Goal: Task Accomplishment & Management: Complete application form

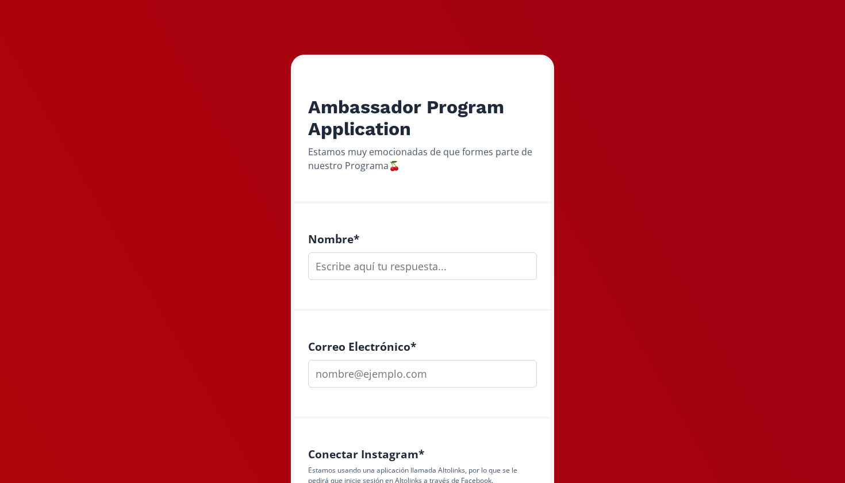
scroll to position [135, 0]
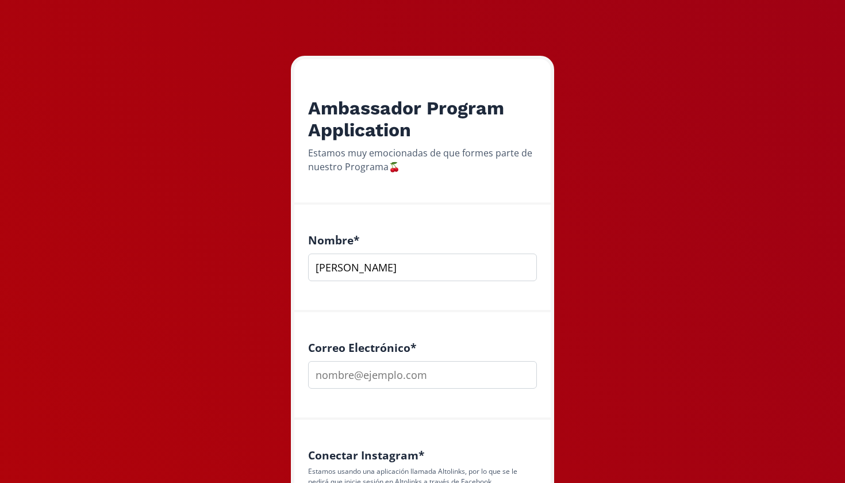
type input "Ana"
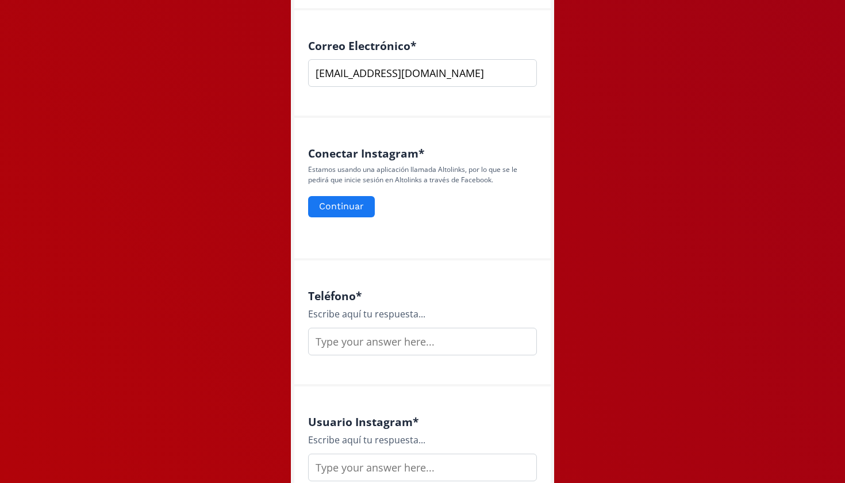
scroll to position [438, 0]
type input "anarubioa31@hotmail.com"
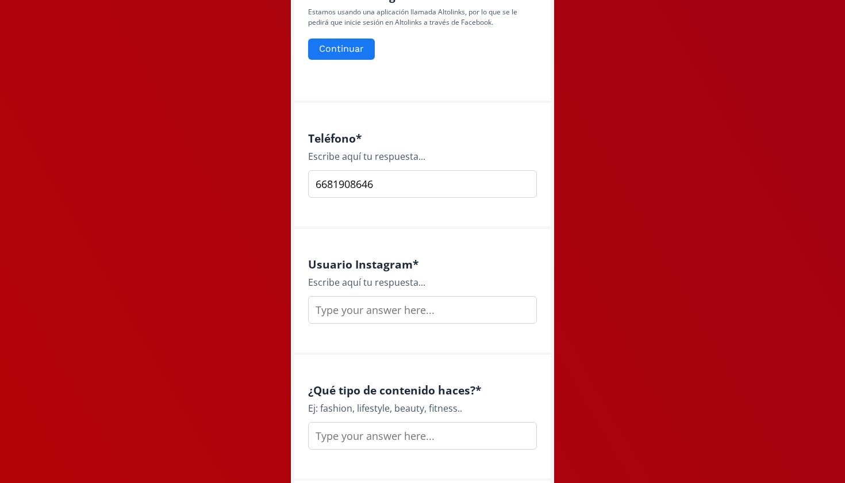
scroll to position [619, 0]
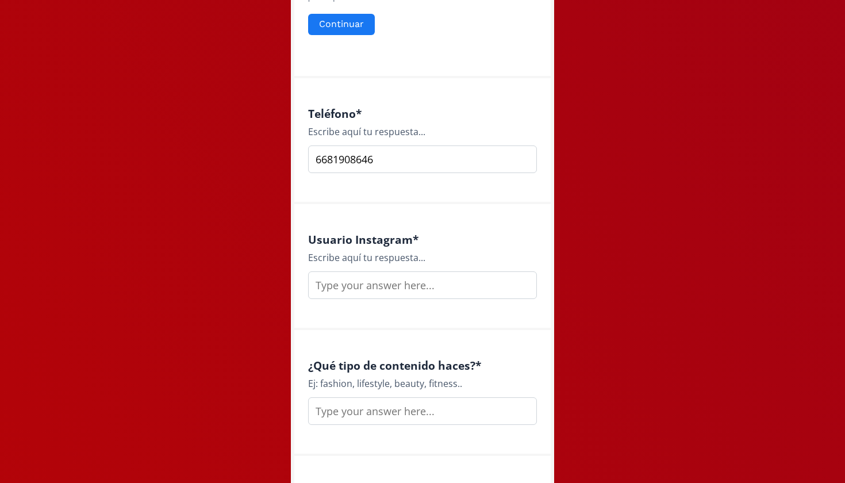
type input "6681908646"
click at [367, 280] on input "text" at bounding box center [422, 285] width 229 height 28
type input "anaruub"
click at [371, 411] on input "text" at bounding box center [422, 411] width 229 height 28
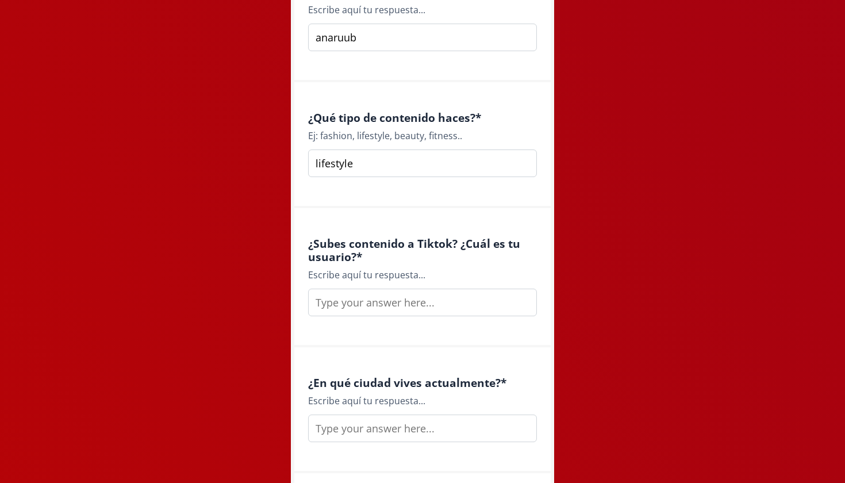
scroll to position [869, 0]
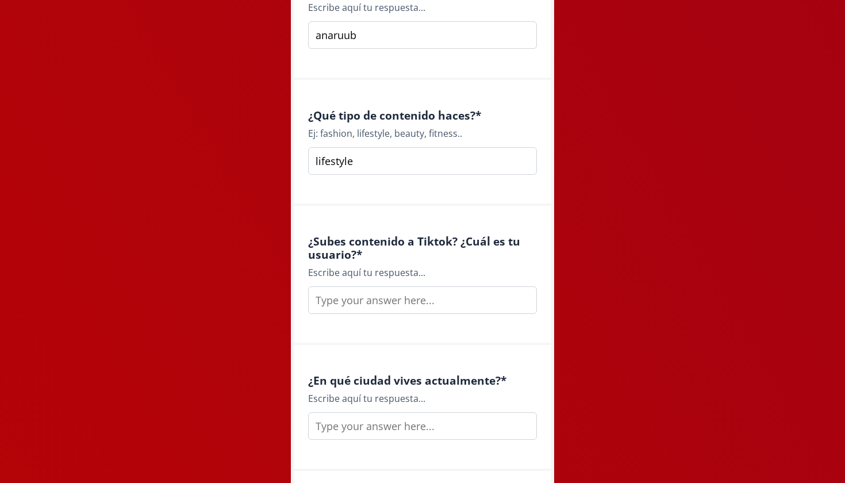
type input "lifestyle"
click at [397, 303] on input "text" at bounding box center [422, 300] width 229 height 28
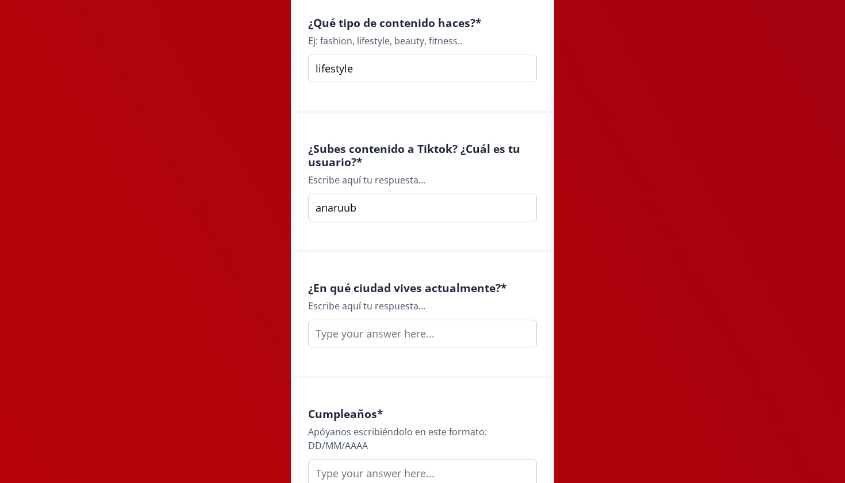
scroll to position [963, 0]
type input "anaruub"
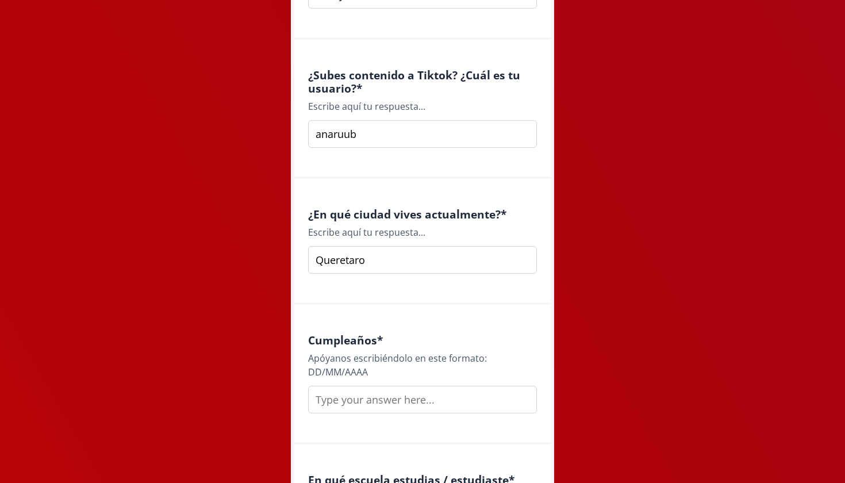
scroll to position [1060, 0]
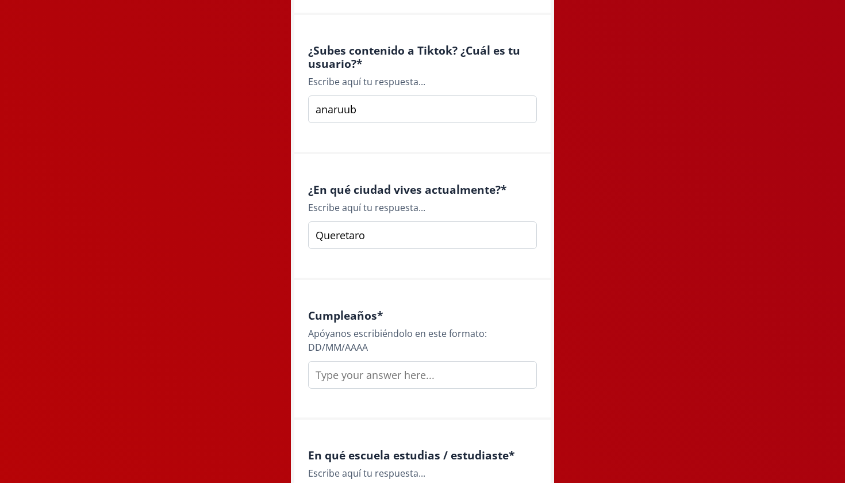
type input "Queretaro"
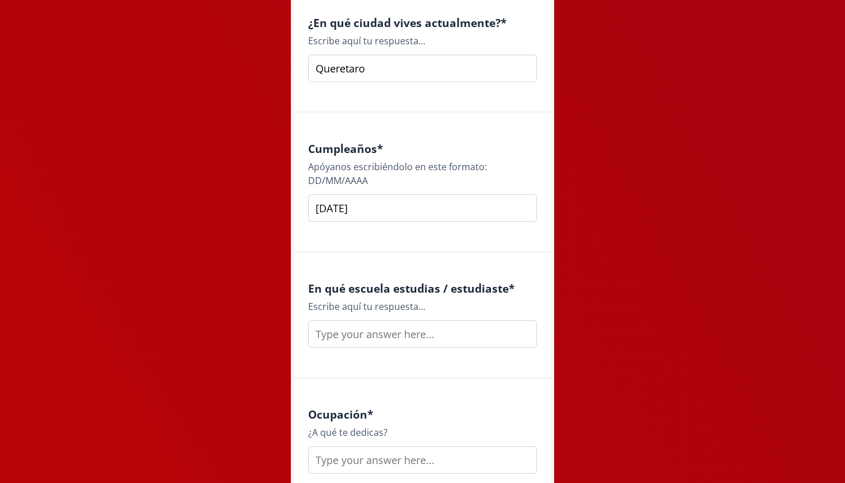
scroll to position [1242, 0]
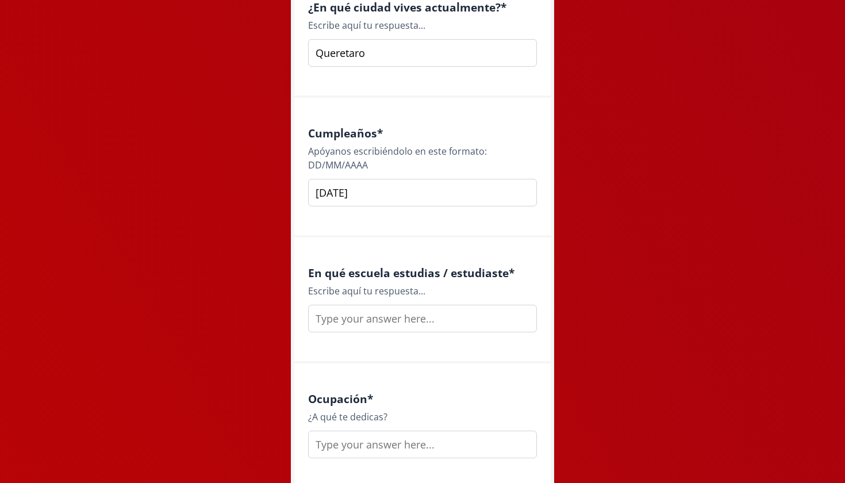
type input "30/04/2003"
click at [425, 309] on input "text" at bounding box center [422, 319] width 229 height 28
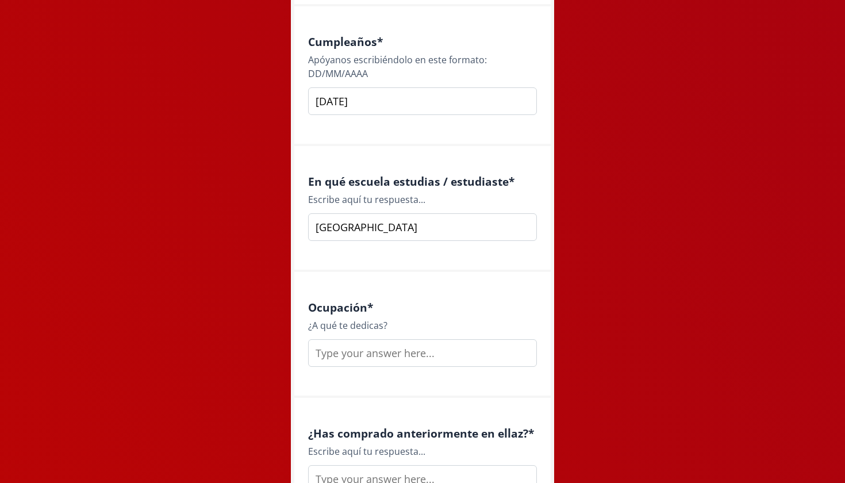
scroll to position [1336, 0]
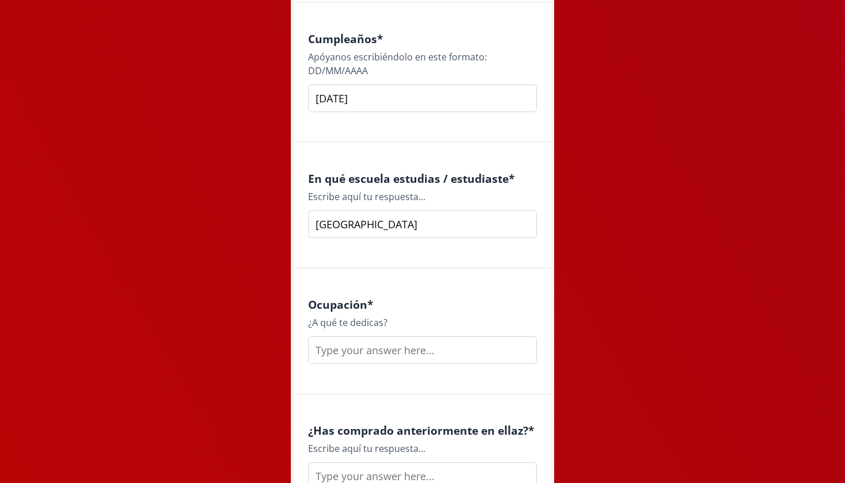
type input "Universidad Anáhuac Querétaro"
click at [374, 358] on input "text" at bounding box center [422, 350] width 229 height 28
type input "S"
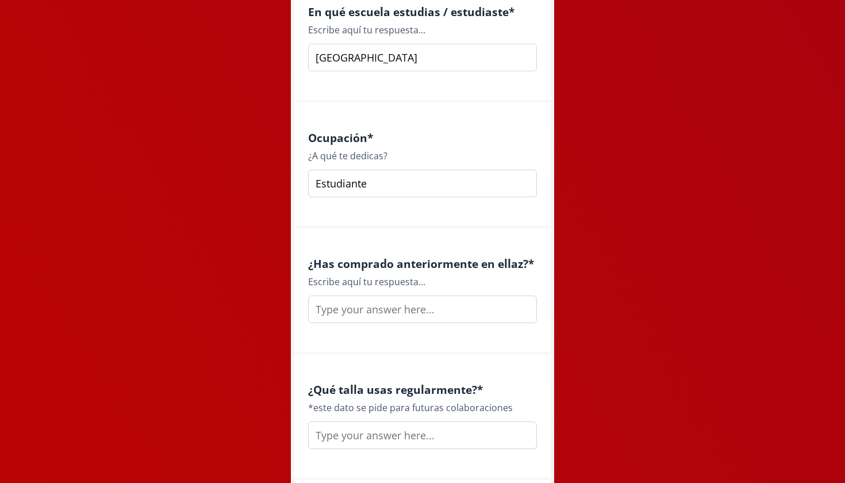
scroll to position [1508, 0]
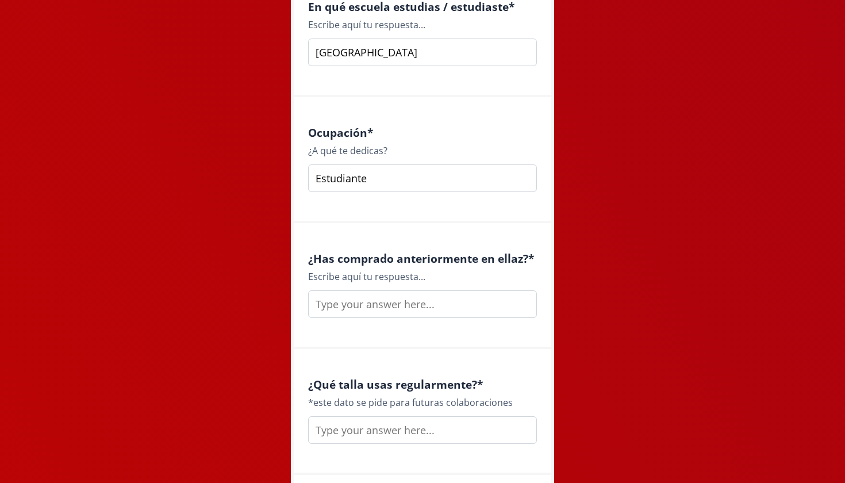
type input "Estudiante"
click at [392, 297] on input "text" at bounding box center [422, 304] width 229 height 28
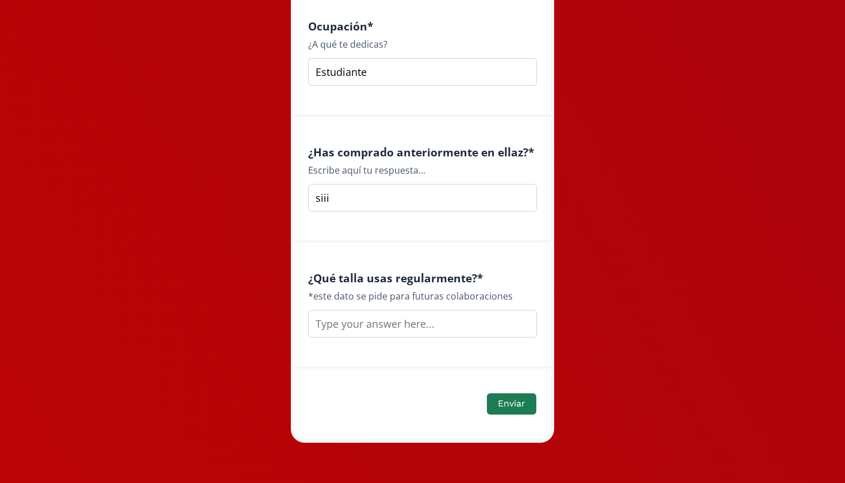
scroll to position [1614, 0]
type input "siii"
click at [371, 325] on input "text" at bounding box center [422, 324] width 229 height 28
type input "X"
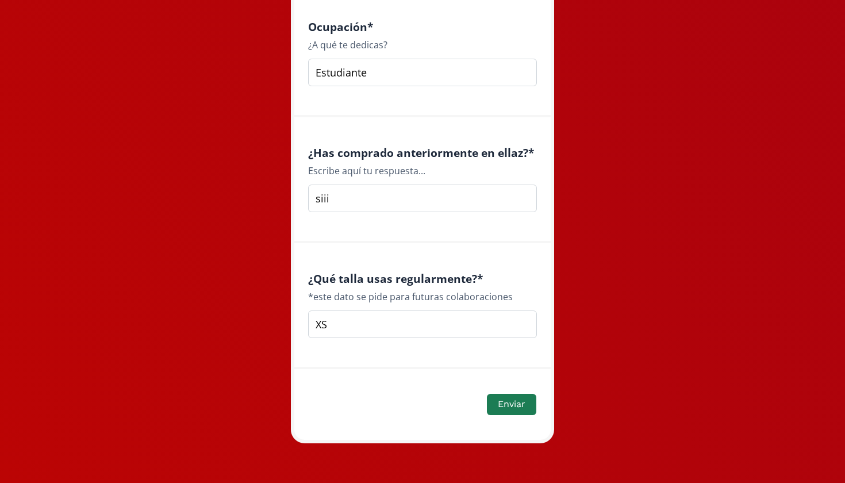
type input "X"
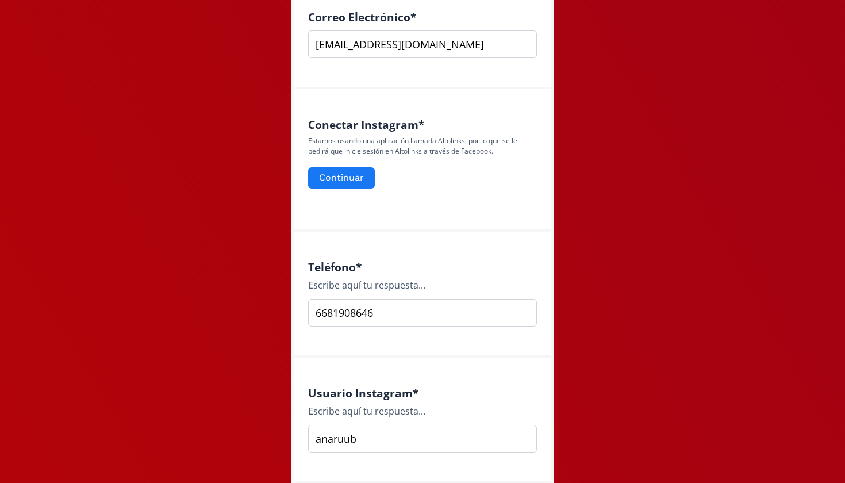
scroll to position [387, 0]
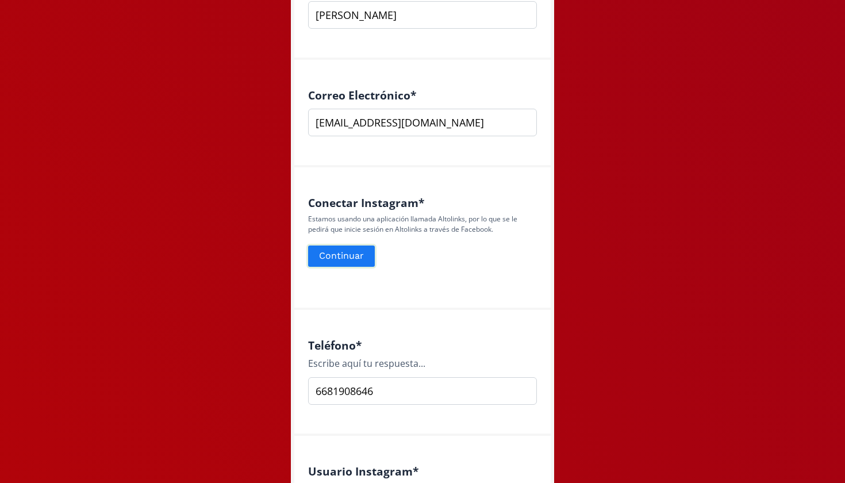
type input "xs - s"
click at [341, 248] on button "Continuar" at bounding box center [341, 256] width 70 height 25
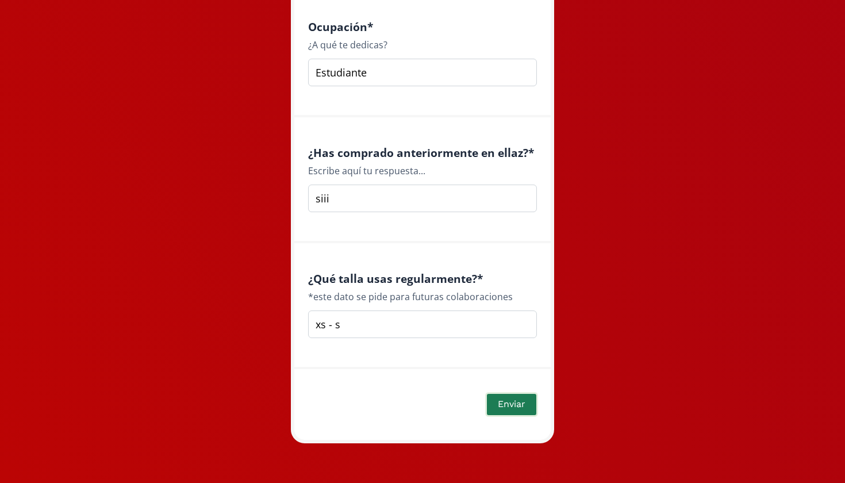
click at [503, 411] on button "Enviar" at bounding box center [511, 404] width 53 height 25
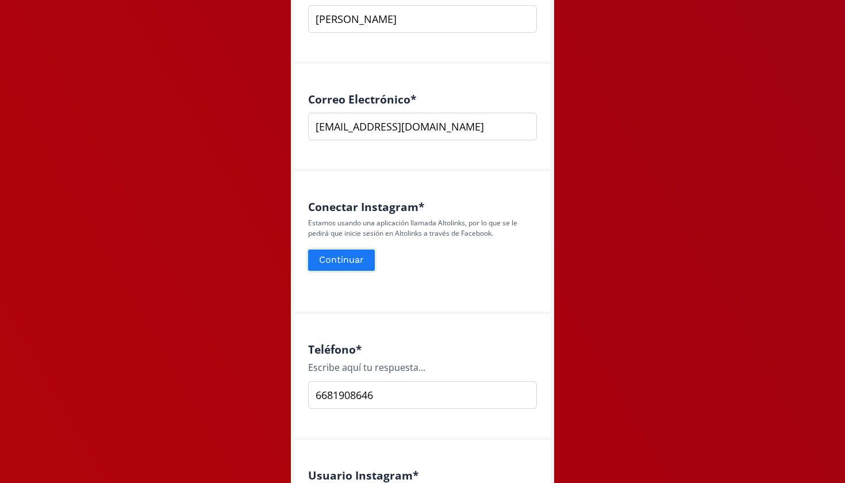
scroll to position [384, 0]
click at [355, 258] on button "Continuar" at bounding box center [341, 259] width 70 height 25
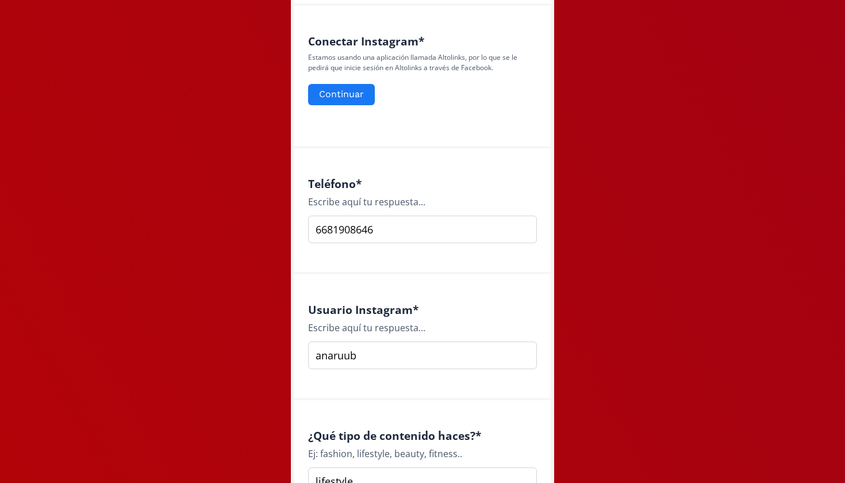
scroll to position [471, 0]
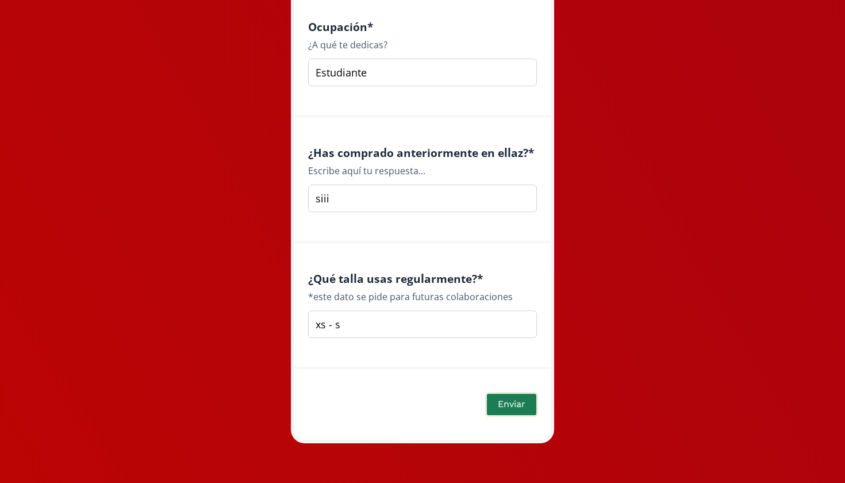
click at [519, 404] on button "Enviar" at bounding box center [511, 404] width 53 height 25
